Goal: Information Seeking & Learning: Learn about a topic

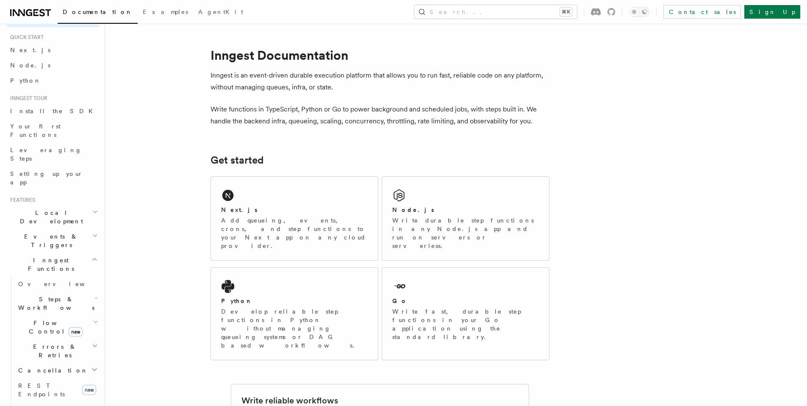
scroll to position [38, 0]
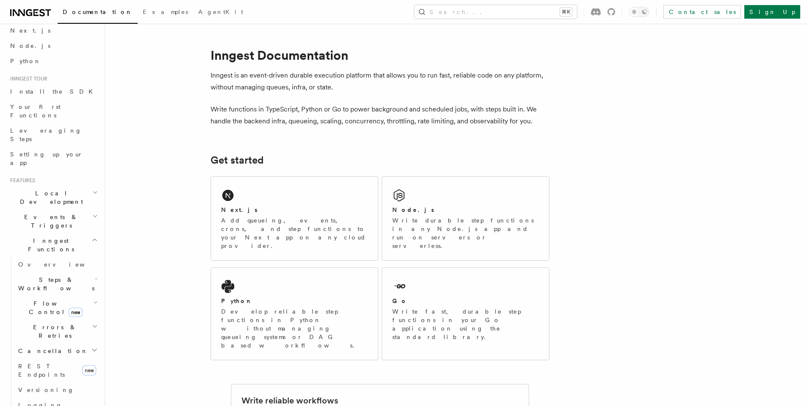
click at [92, 213] on icon "button" at bounding box center [95, 216] width 6 height 7
click at [32, 266] on span "Sending events" at bounding box center [39, 273] width 42 height 15
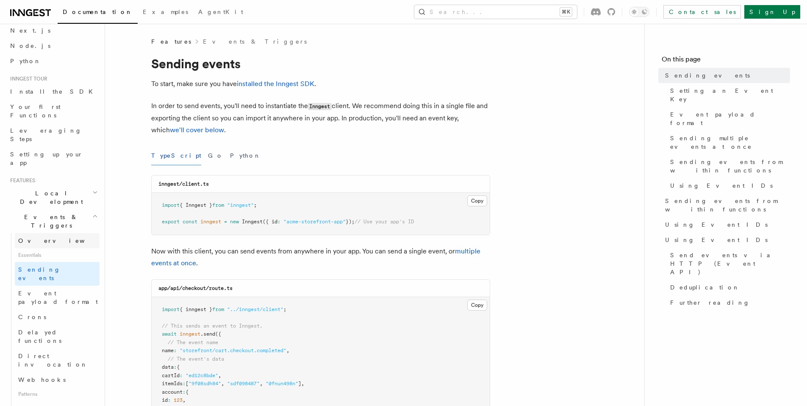
click at [31, 237] on span "Overview" at bounding box center [61, 240] width 87 height 7
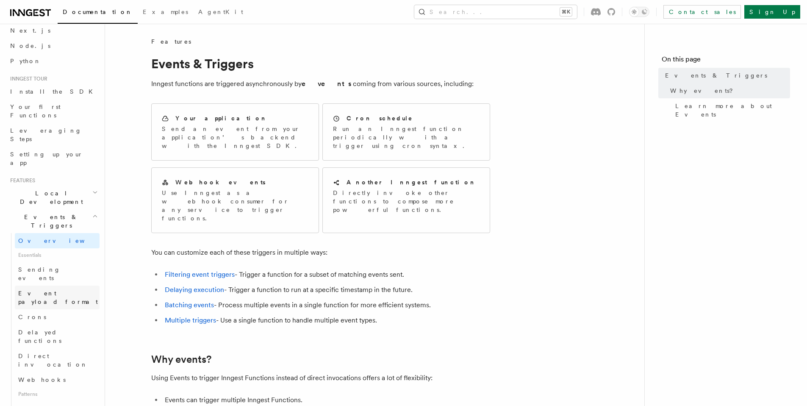
click at [74, 286] on link "Event payload format" at bounding box center [57, 298] width 85 height 24
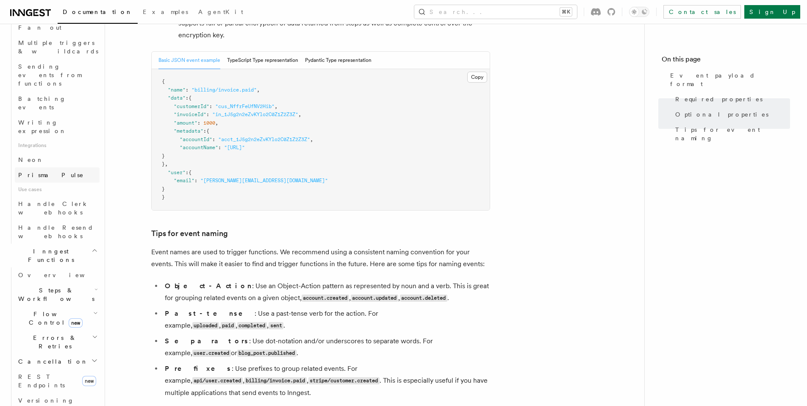
scroll to position [483, 0]
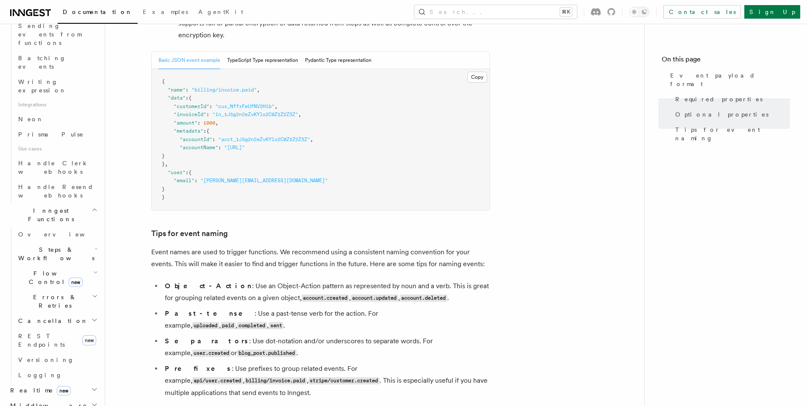
click at [94, 272] on icon "button" at bounding box center [95, 273] width 3 height 2
click at [61, 322] on link "Concurrency" at bounding box center [61, 329] width 77 height 15
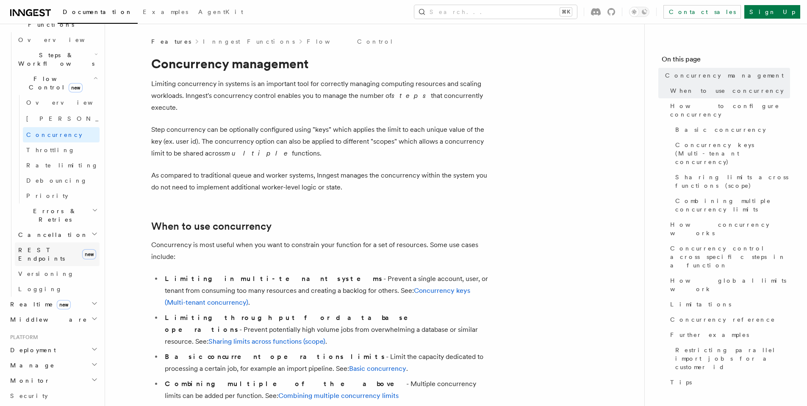
scroll to position [203, 0]
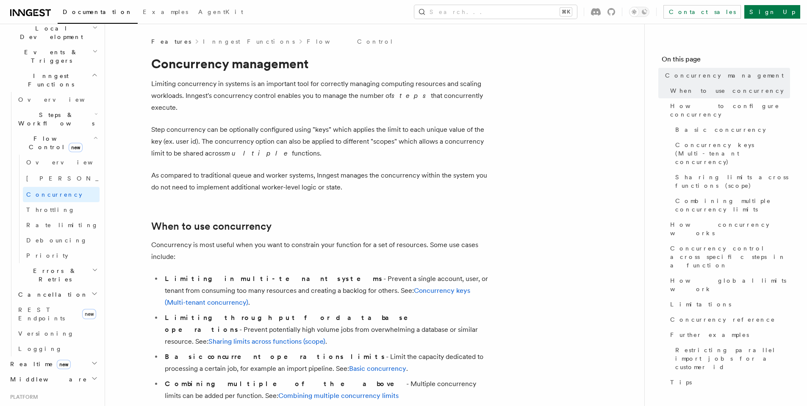
click at [50, 131] on h2 "Flow Control new" at bounding box center [57, 143] width 85 height 24
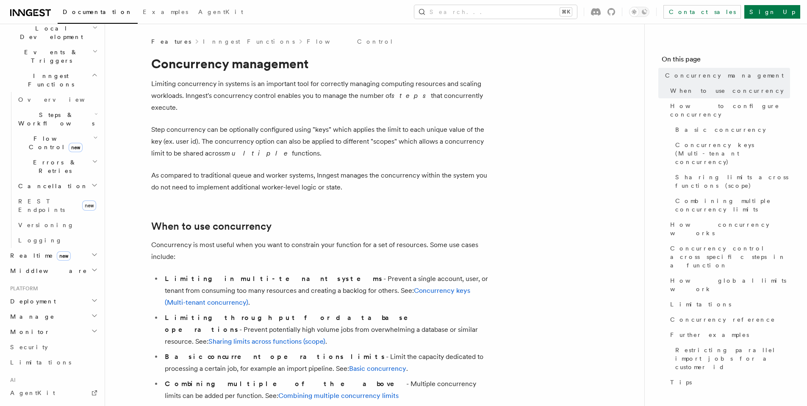
click at [50, 131] on h2 "Flow Control new" at bounding box center [57, 143] width 85 height 24
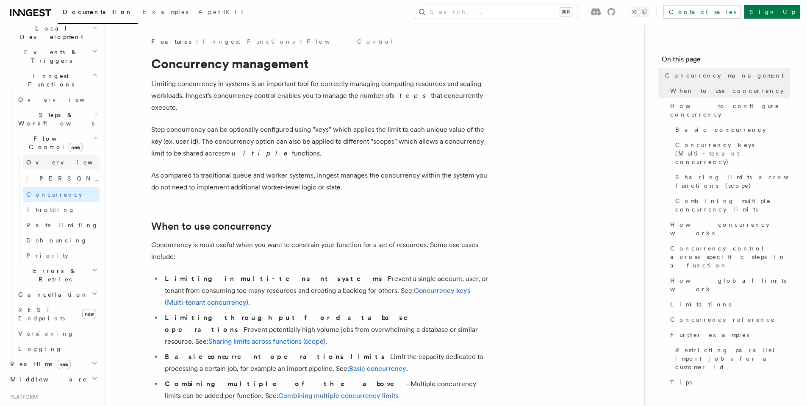
click at [40, 159] on span "Overview" at bounding box center [69, 162] width 87 height 7
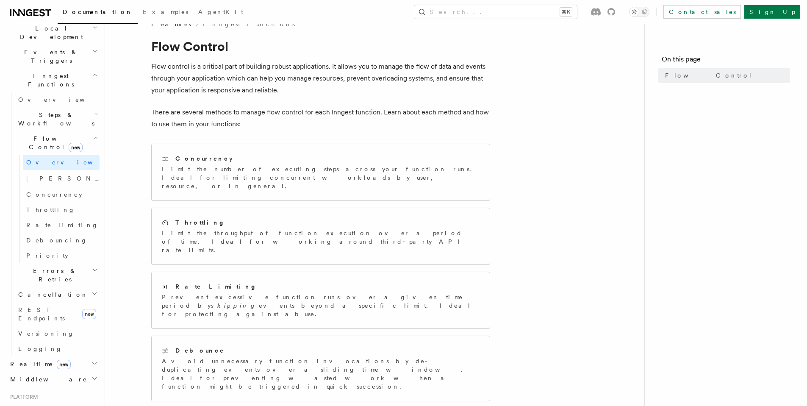
scroll to position [39, 0]
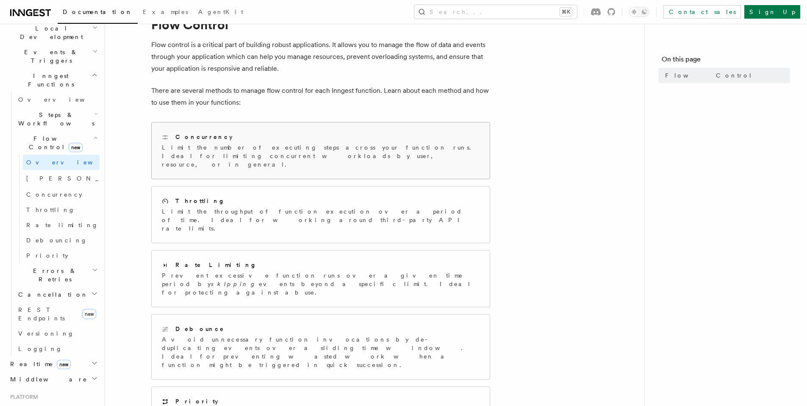
click at [156, 150] on div "Concurrency Limit the number of executing steps across your function runs. Idea…" at bounding box center [321, 150] width 338 height 56
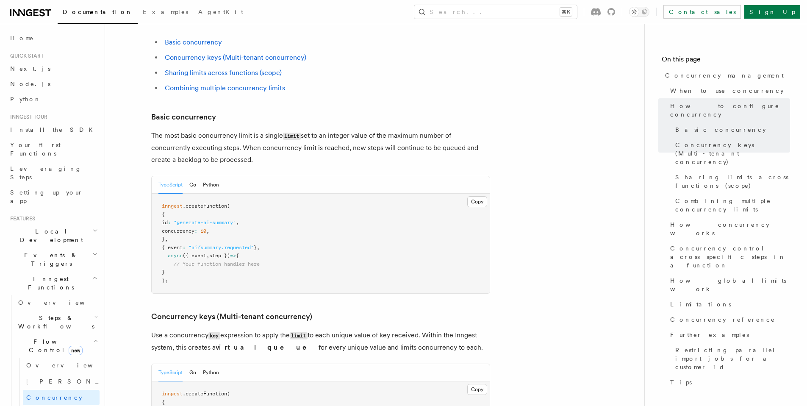
scroll to position [502, 0]
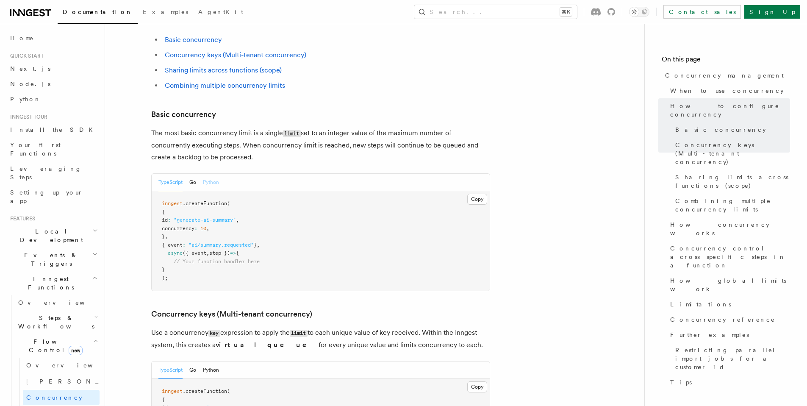
click at [211, 174] on button "Python" at bounding box center [211, 182] width 16 height 17
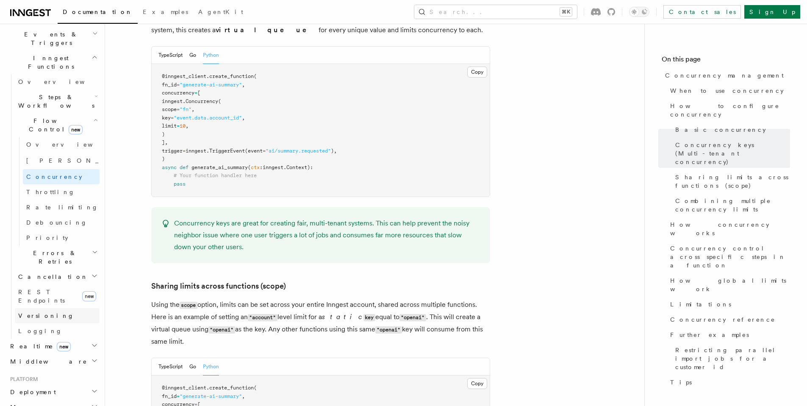
scroll to position [299, 0]
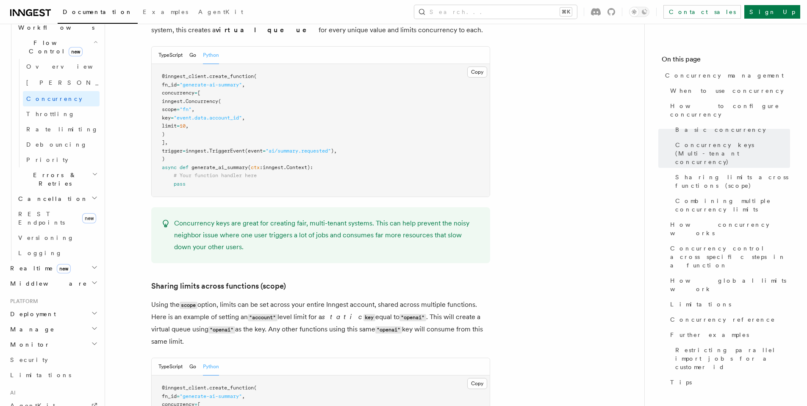
click at [91, 264] on icon "button" at bounding box center [94, 267] width 7 height 7
click at [61, 276] on link "Overview" at bounding box center [57, 283] width 85 height 15
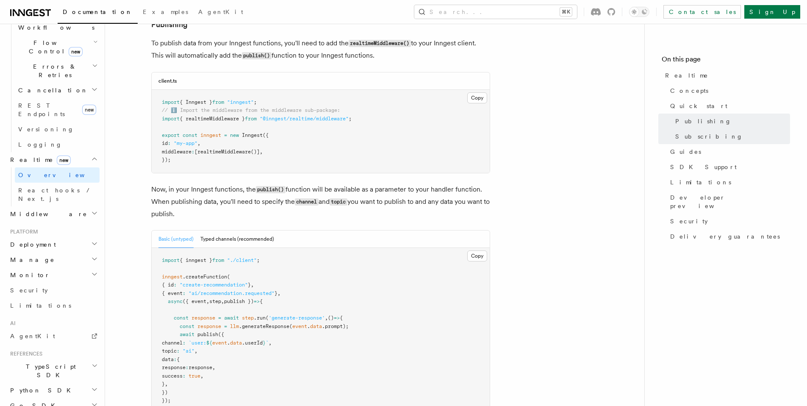
scroll to position [568, 0]
click at [220, 241] on button "Typed channels (recommended)" at bounding box center [237, 239] width 74 height 17
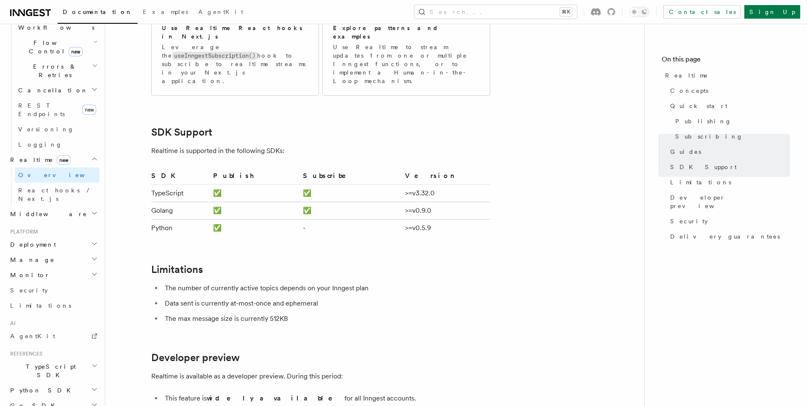
scroll to position [2091, 0]
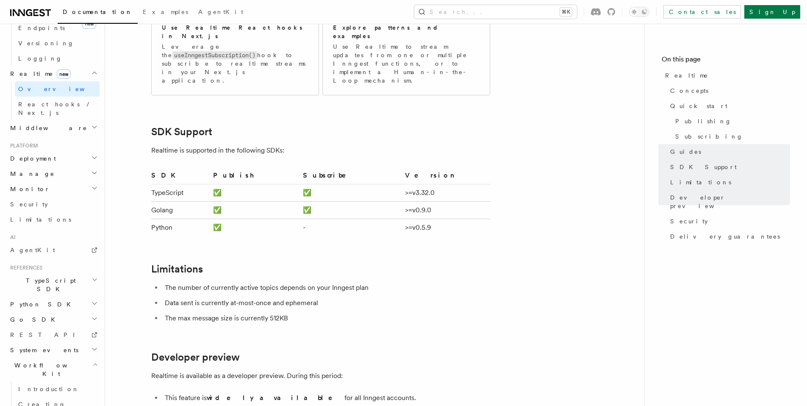
scroll to position [396, 0]
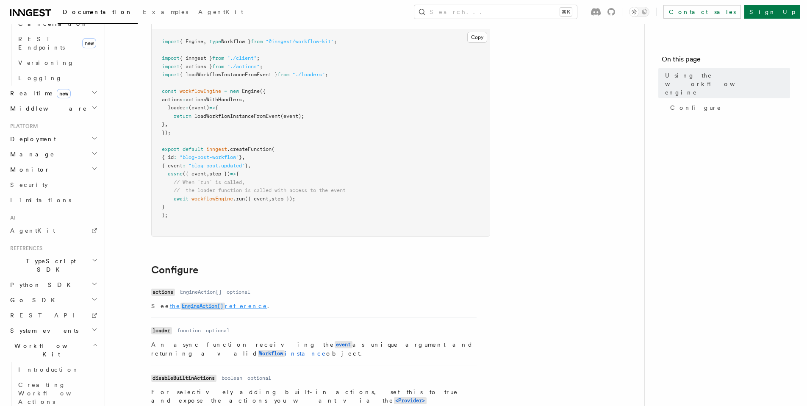
scroll to position [253, 0]
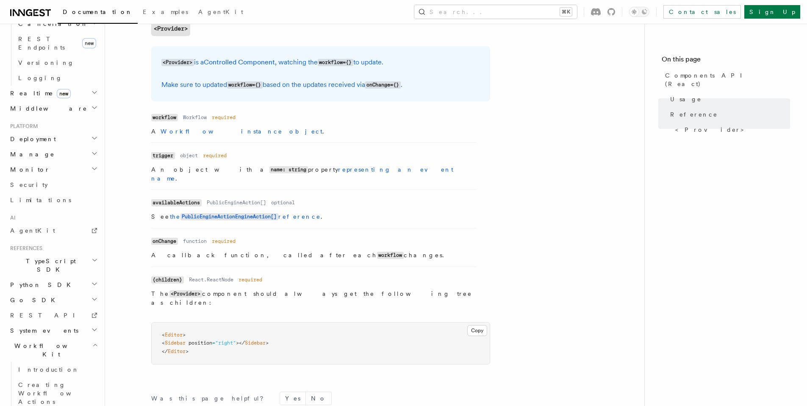
scroll to position [744, 0]
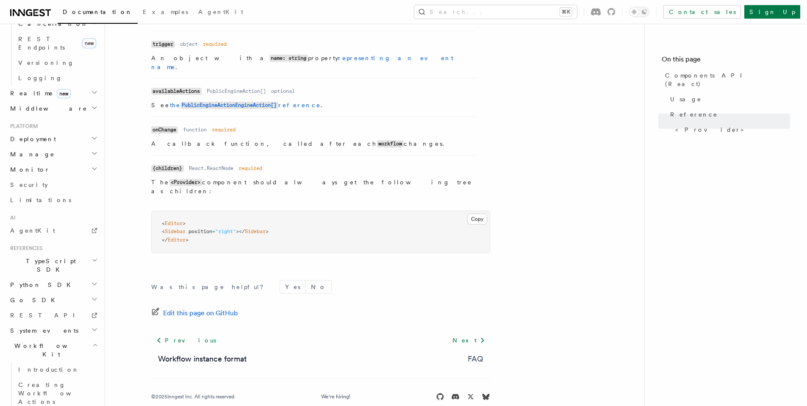
click at [473, 353] on link "FAQ" at bounding box center [476, 359] width 16 height 12
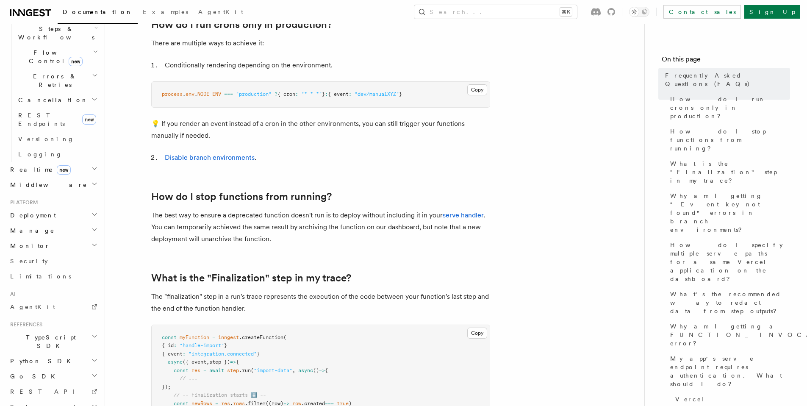
scroll to position [262, 0]
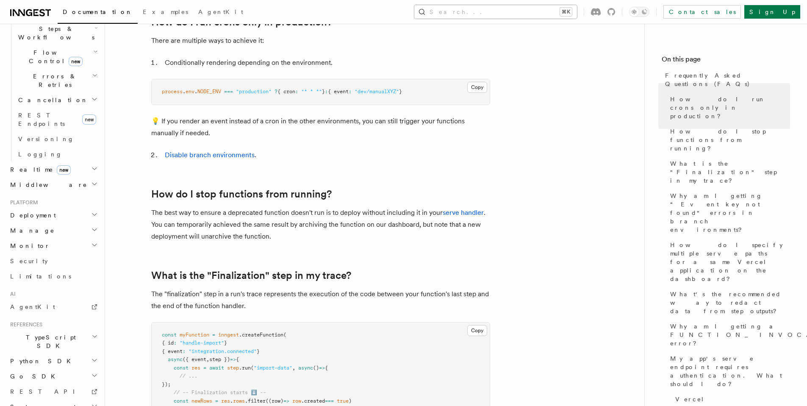
click at [577, 10] on button "Search... ⌘K" at bounding box center [495, 12] width 163 height 14
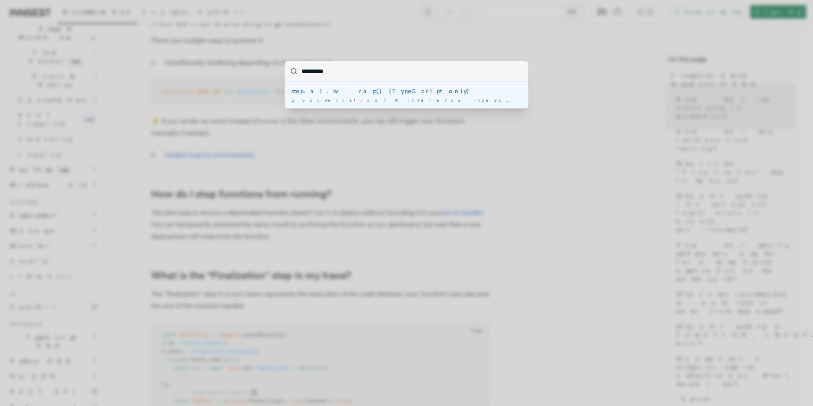
type input "**********"
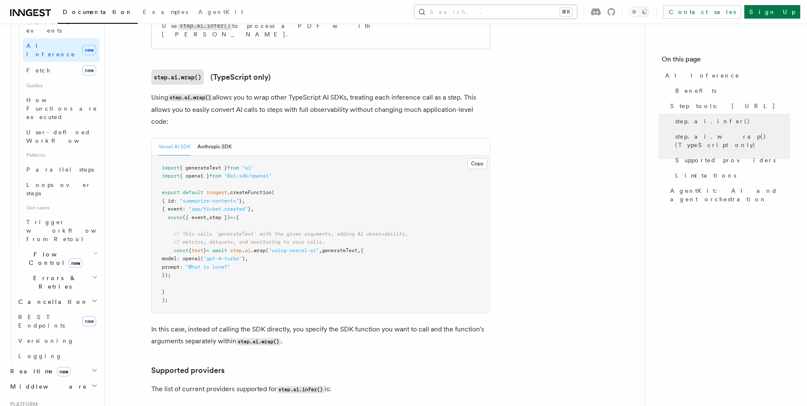
scroll to position [867, 0]
click at [193, 17] on link "AgentKit" at bounding box center [220, 13] width 55 height 20
